Goal: Information Seeking & Learning: Learn about a topic

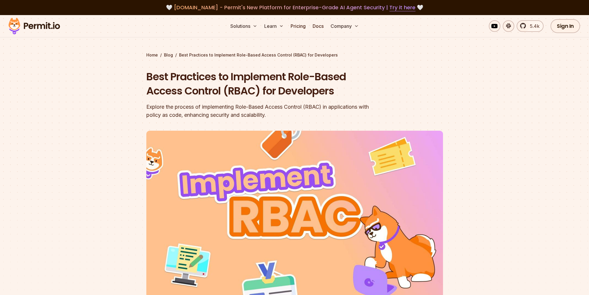
click at [15, 100] on section "Home / Blog / Best Practices to Implement Role-Based Access Control (RBAC) for …" at bounding box center [294, 178] width 589 height 327
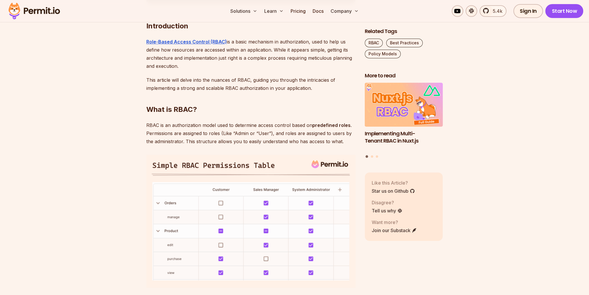
scroll to position [377, 0]
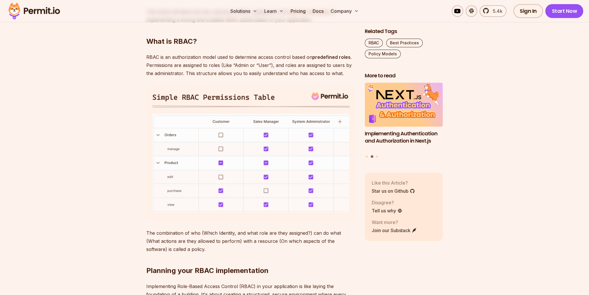
scroll to position [406, 0]
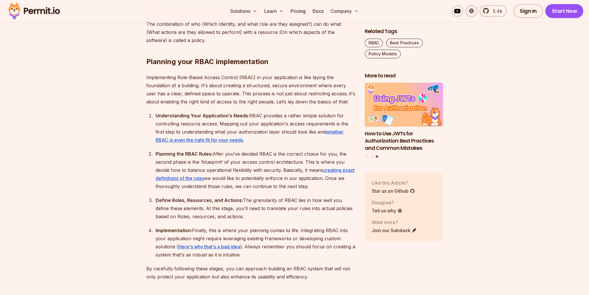
scroll to position [637, 0]
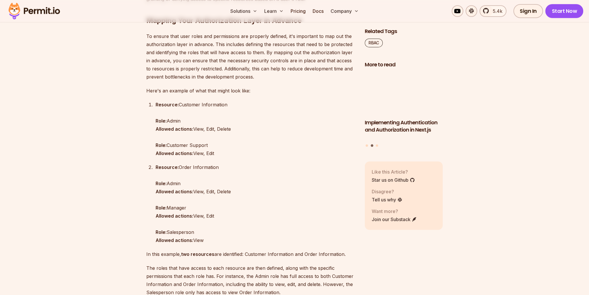
scroll to position [637, 0]
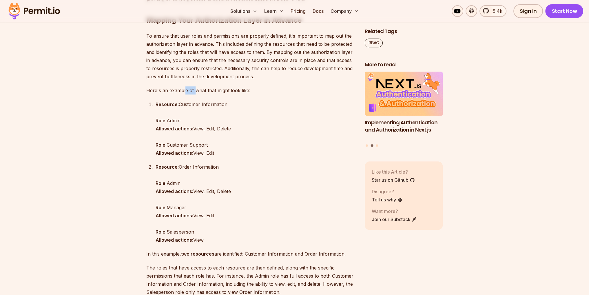
drag, startPoint x: 185, startPoint y: 91, endPoint x: 194, endPoint y: 91, distance: 9.3
click at [194, 91] on p "Here's an example of what that might look like:" at bounding box center [250, 90] width 209 height 8
drag, startPoint x: 185, startPoint y: 106, endPoint x: 200, endPoint y: 106, distance: 15.1
click at [200, 106] on p "Resource: Customer Information Role: Admin Allowed actions: View, Edit, Delete …" at bounding box center [256, 128] width 200 height 57
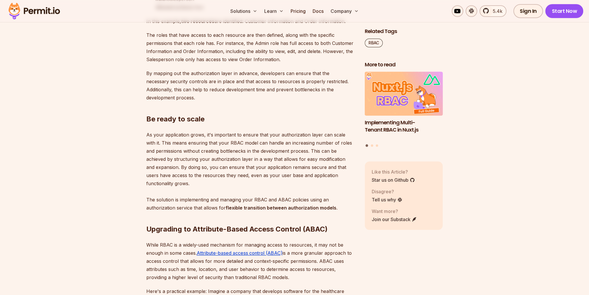
scroll to position [869, 0]
